Goal: Navigation & Orientation: Find specific page/section

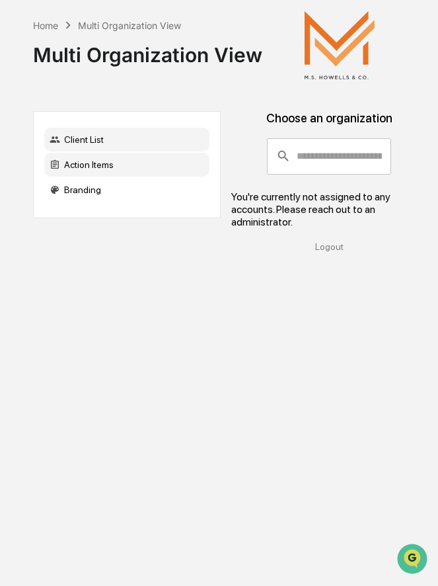
click at [161, 161] on div "Action Items" at bounding box center [126, 165] width 165 height 24
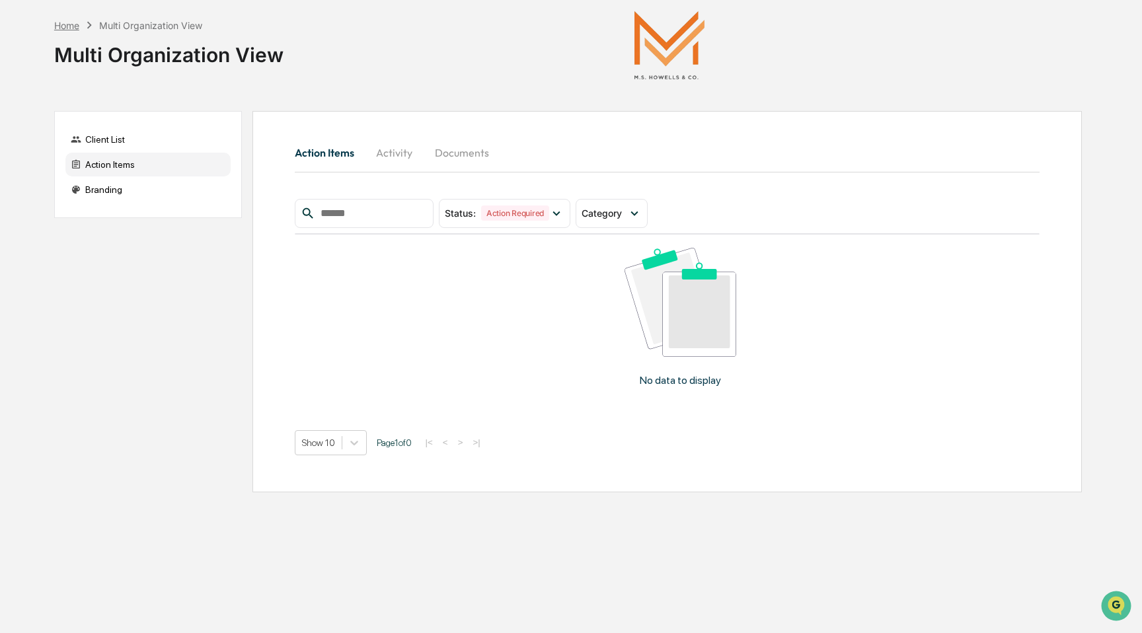
click at [70, 21] on div "Home" at bounding box center [66, 25] width 25 height 11
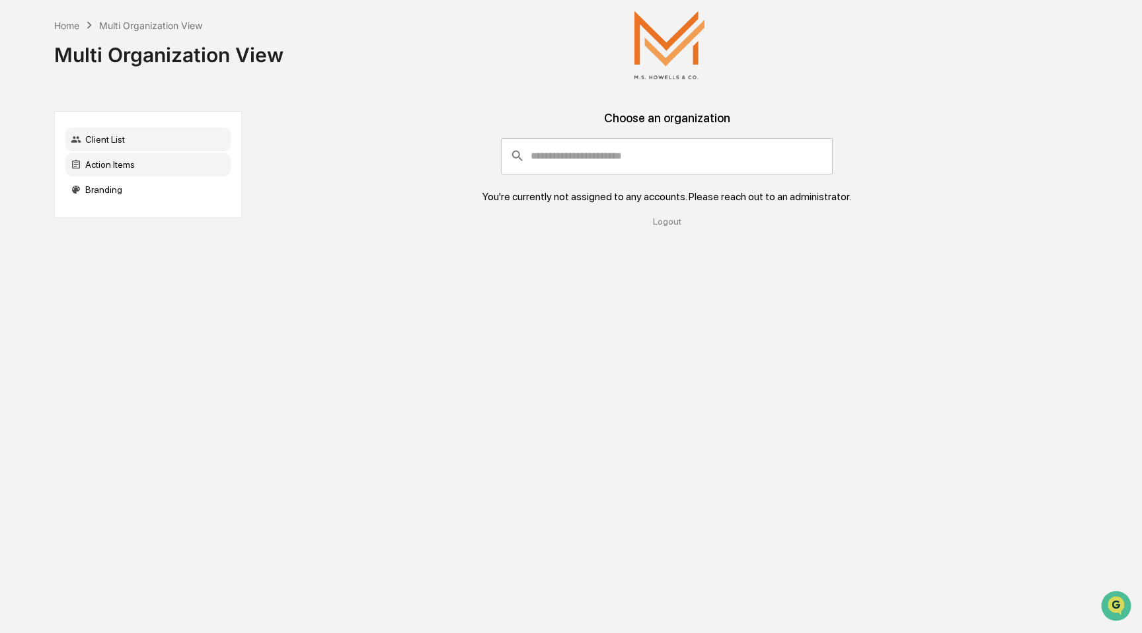
click at [141, 158] on div "Action Items" at bounding box center [147, 165] width 165 height 24
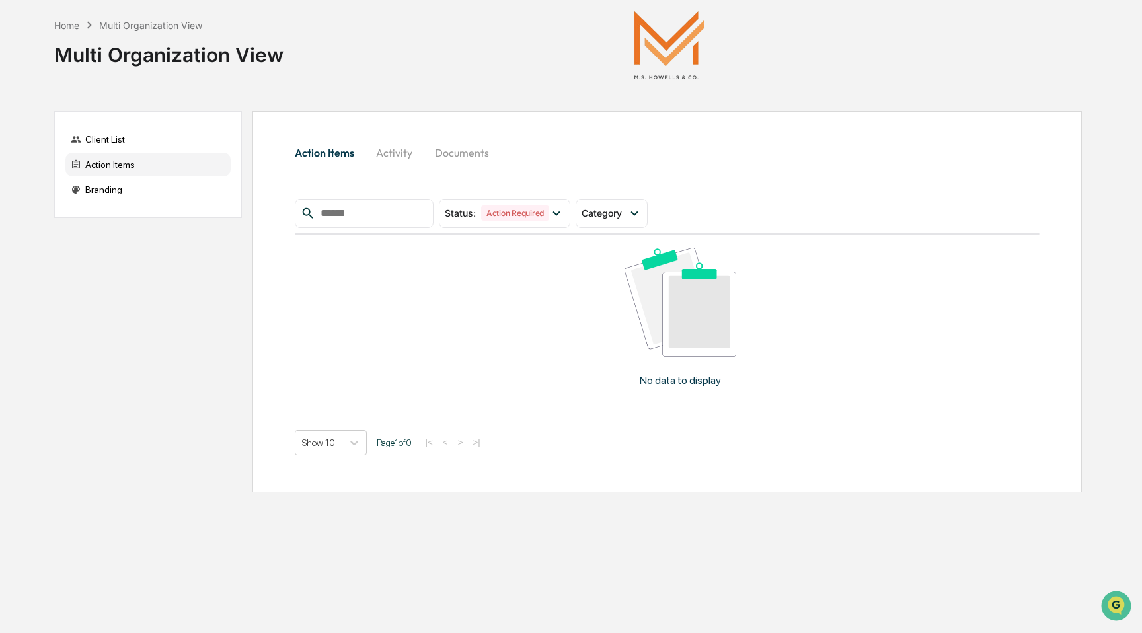
click at [72, 24] on div "Home" at bounding box center [66, 25] width 25 height 11
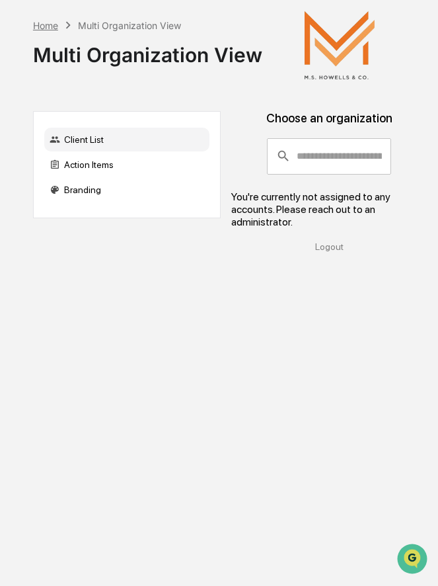
click at [52, 24] on div "Home" at bounding box center [45, 25] width 25 height 11
click at [52, 24] on div "Home Multi Organization View Multi Organization View Client List Action Items B…" at bounding box center [219, 293] width 438 height 586
click at [104, 172] on div "Action Items" at bounding box center [126, 165] width 165 height 24
